Goal: Task Accomplishment & Management: Manage account settings

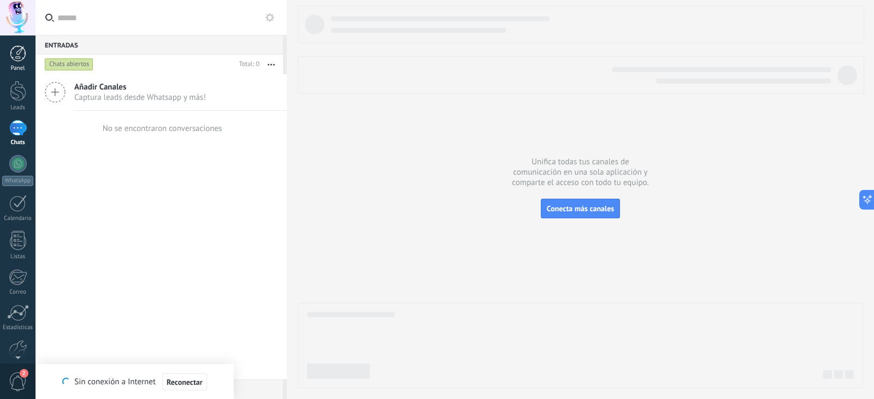
click at [20, 58] on div at bounding box center [18, 53] width 16 height 16
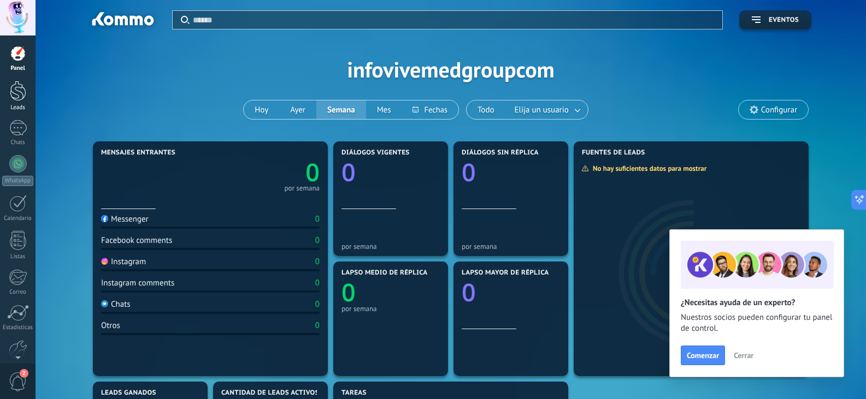
click at [16, 89] on div at bounding box center [18, 91] width 16 height 20
